Goal: Find specific page/section: Find specific page/section

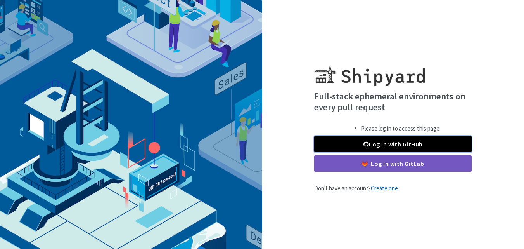
click at [359, 146] on link "Log in with GitHub" at bounding box center [393, 144] width 158 height 16
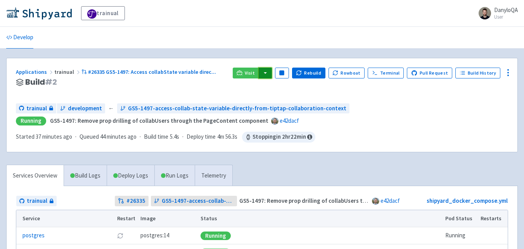
click at [270, 74] on button "button" at bounding box center [265, 73] width 13 height 11
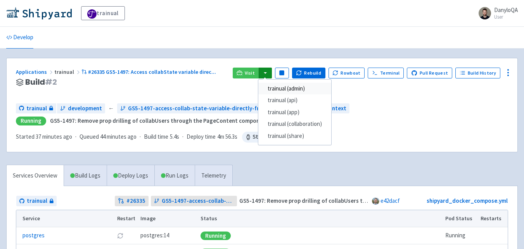
click at [293, 89] on link "trainual (admin)" at bounding box center [294, 89] width 73 height 12
